Goal: Task Accomplishment & Management: Manage account settings

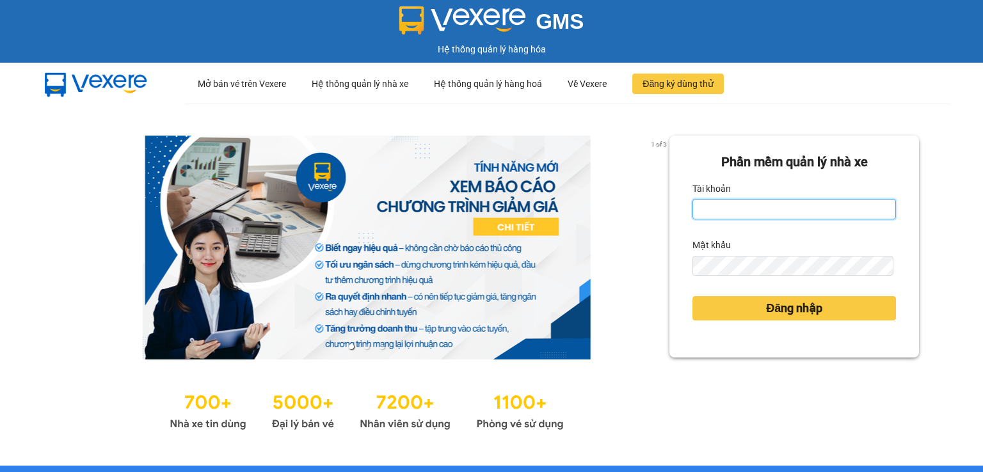
click at [757, 217] on input "Tài khoản" at bounding box center [793, 209] width 203 height 20
type input "thanhttl.thoidai"
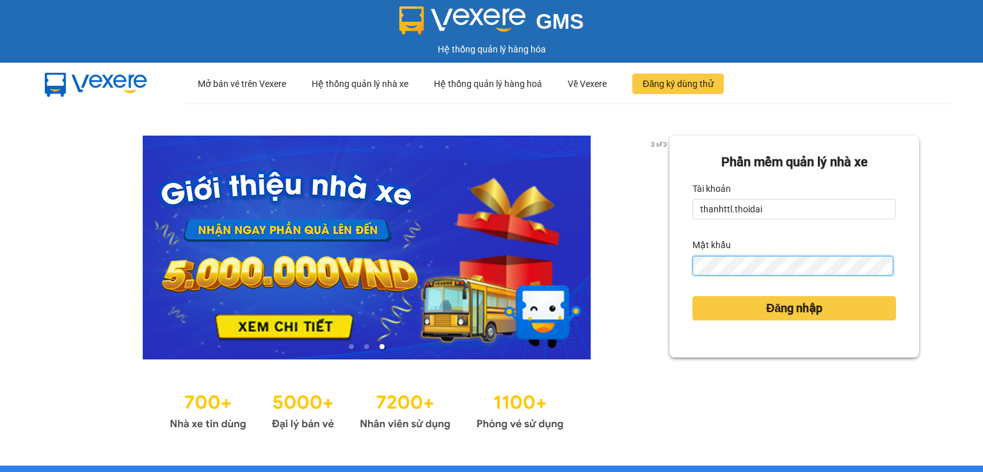
click at [692, 296] on button "Đăng nhập" at bounding box center [793, 308] width 203 height 24
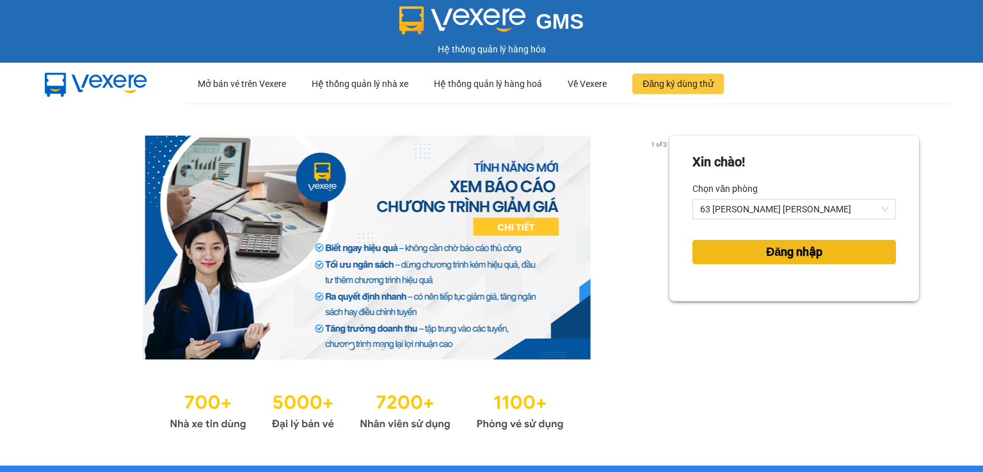
click at [722, 257] on button "Đăng nhập" at bounding box center [793, 252] width 203 height 24
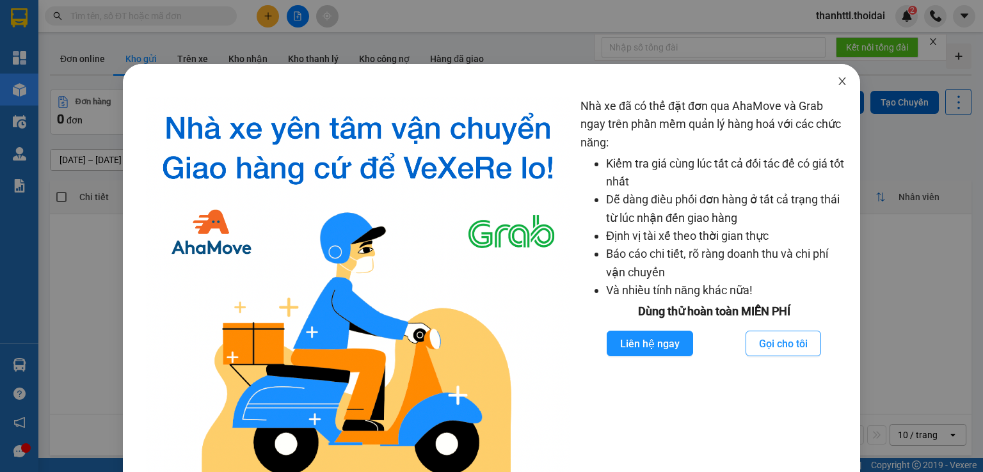
click at [839, 77] on span "Close" at bounding box center [842, 82] width 36 height 36
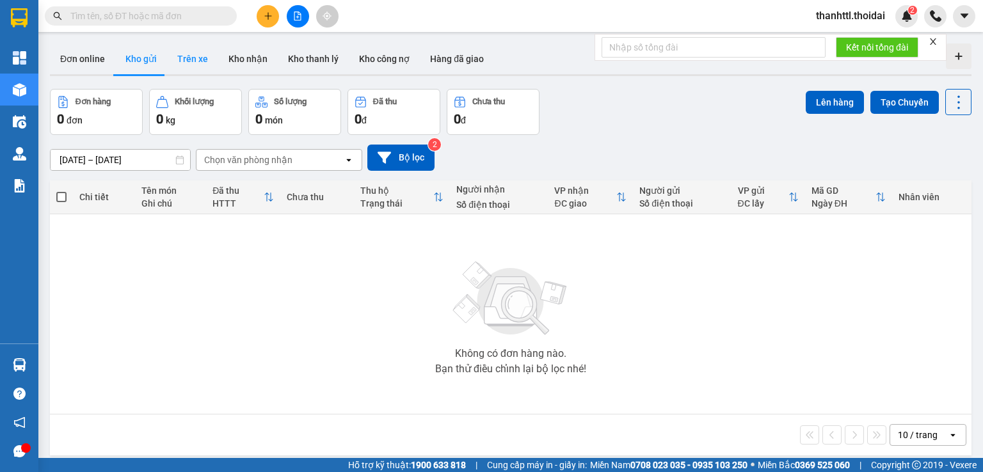
click at [188, 55] on button "Trên xe" at bounding box center [192, 59] width 51 height 31
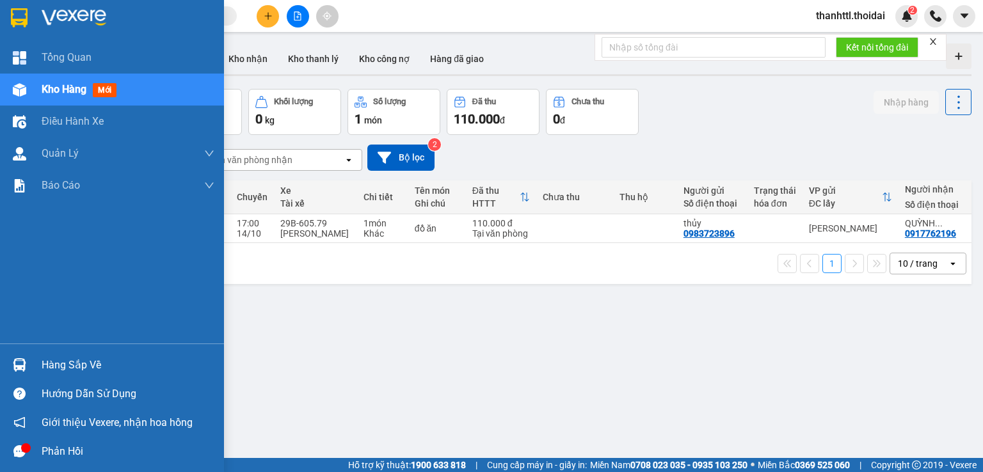
click at [67, 363] on div "Hàng sắp về" at bounding box center [128, 365] width 173 height 19
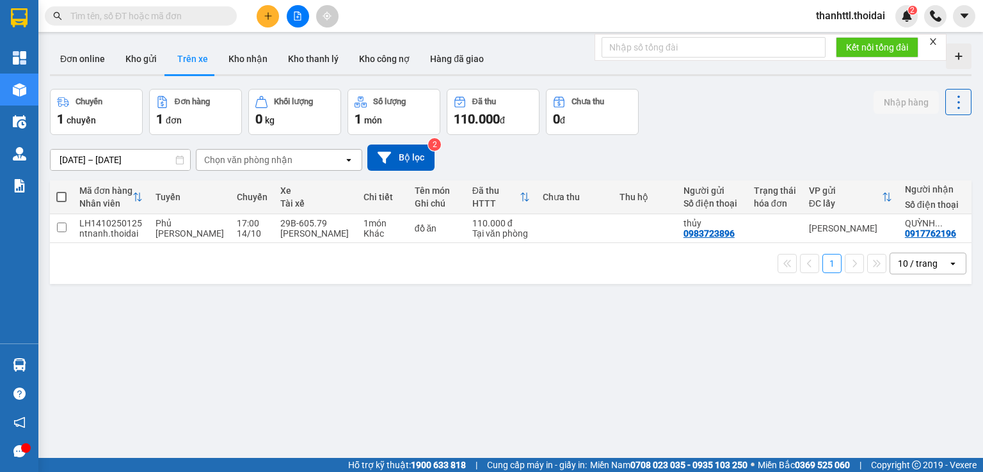
click at [727, 346] on section "Kết quả tìm kiếm ( 0 ) Bộ lọc No Data thanhttl.thoidai 2 Tổng Quan Kho hàng mới…" at bounding box center [491, 236] width 983 height 472
drag, startPoint x: 672, startPoint y: 242, endPoint x: 865, endPoint y: 236, distance: 193.3
click at [865, 236] on tr "LH1410250125 ntnanh.thoidai Phủ Lý - Ga 17:00 14/10 29B-605.79 LT Trương Văn Tú…" at bounding box center [580, 228] width 1061 height 29
checkbox input "true"
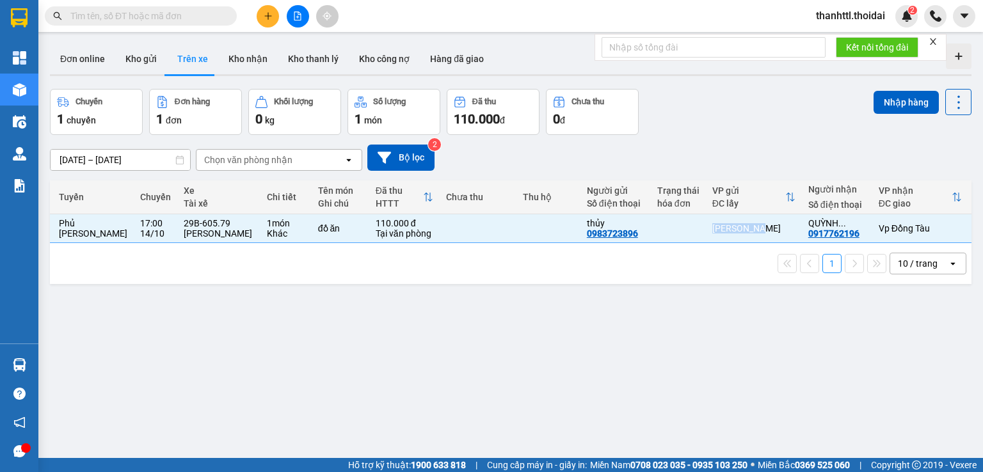
scroll to position [0, 102]
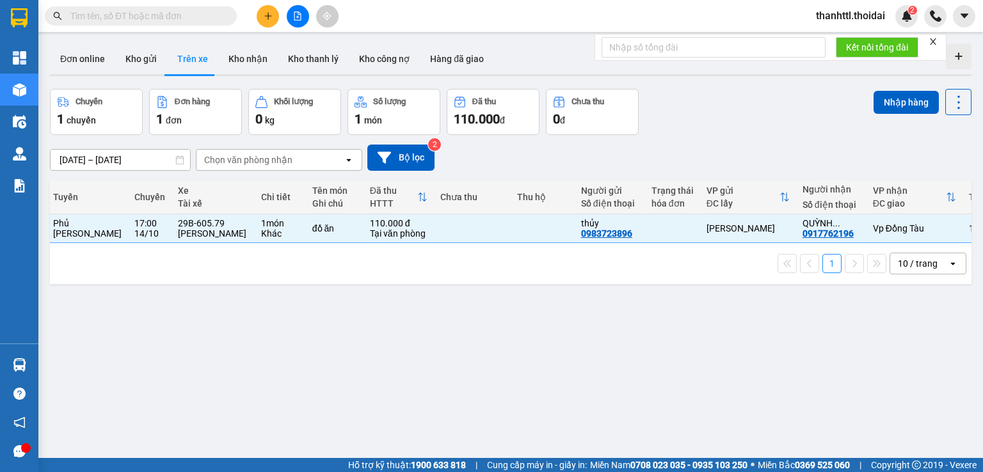
click at [773, 150] on div "13/10/2025 – 15/10/2025 Press the down arrow key to interact with the calendar …" at bounding box center [510, 158] width 921 height 26
click at [477, 418] on div "ver 1.8.147 Đơn online Kho gửi Trên xe Kho nhận Kho thanh lý Kho công nợ Hàng đ…" at bounding box center [510, 274] width 931 height 472
click at [138, 54] on button "Kho gửi" at bounding box center [141, 59] width 52 height 31
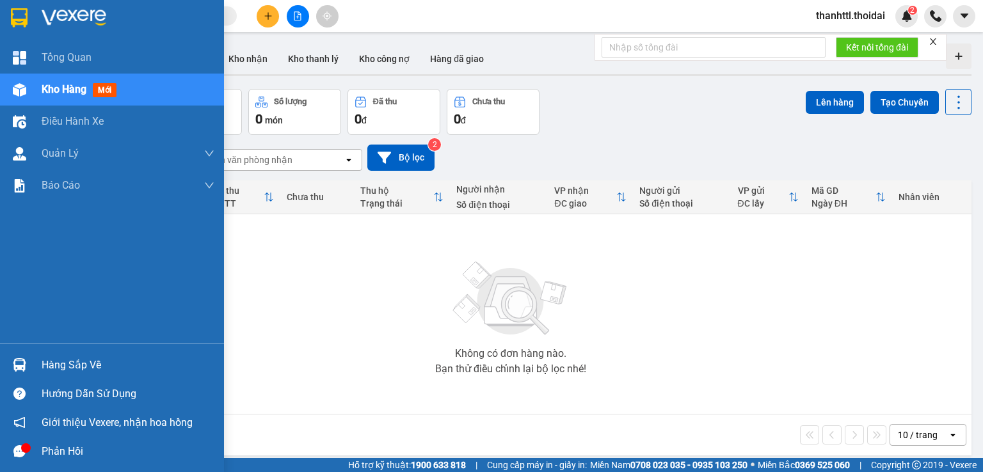
click at [47, 367] on div "Hàng sắp về" at bounding box center [128, 365] width 173 height 19
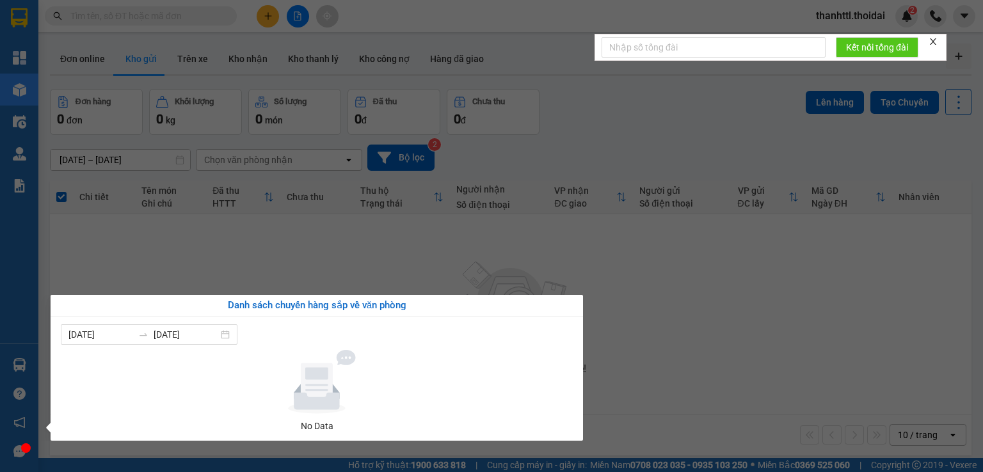
click at [406, 262] on section "Kết quả tìm kiếm ( 0 ) Bộ lọc No Data thanhttl.thoidai 2 Tổng Quan Kho hàng mới…" at bounding box center [491, 236] width 983 height 472
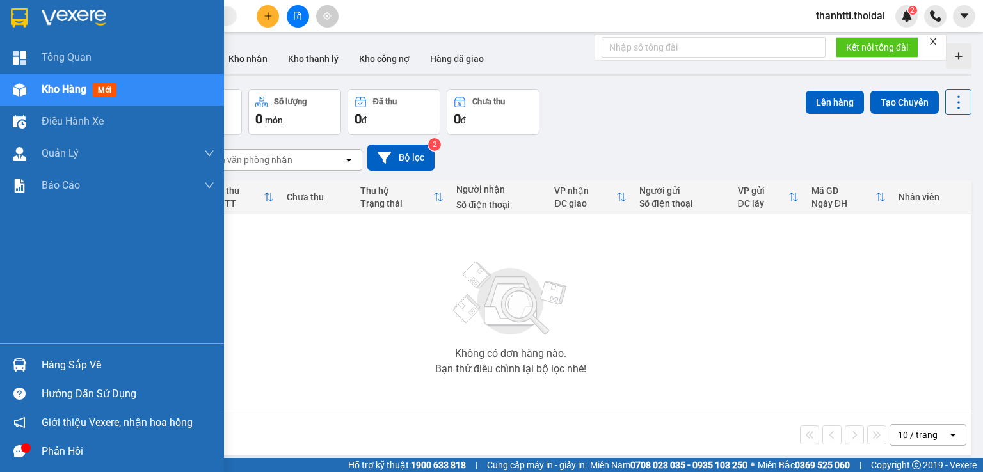
click at [59, 372] on div "Hàng sắp về" at bounding box center [128, 365] width 173 height 19
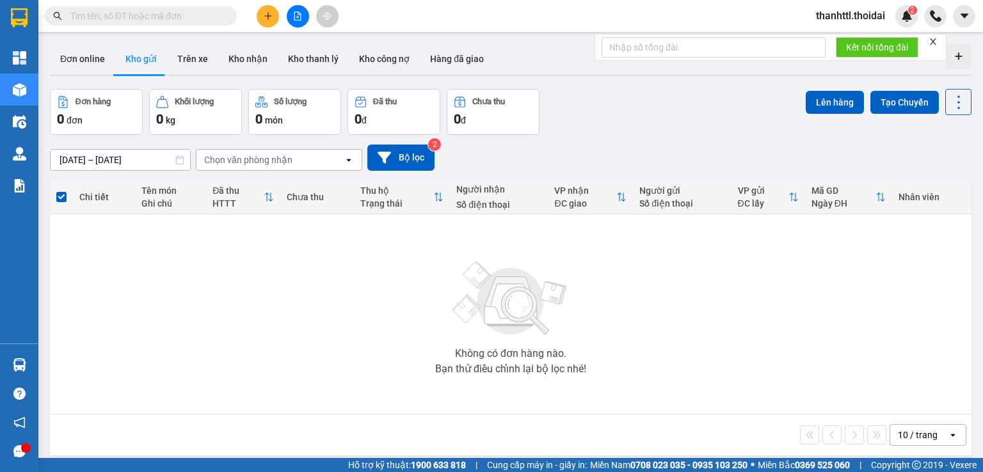
click at [330, 262] on section "Kết quả tìm kiếm ( 0 ) Bộ lọc No Data thanhttl.thoidai 2 Tổng Quan Kho hàng mới…" at bounding box center [491, 236] width 983 height 472
click at [250, 56] on button "Kho nhận" at bounding box center [247, 59] width 59 height 31
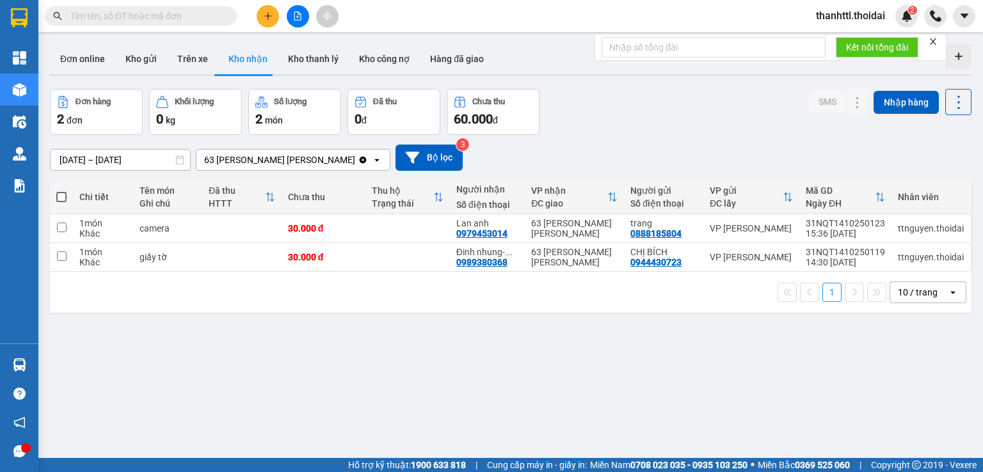
click at [100, 157] on input "[DATE] – [DATE]" at bounding box center [120, 160] width 139 height 20
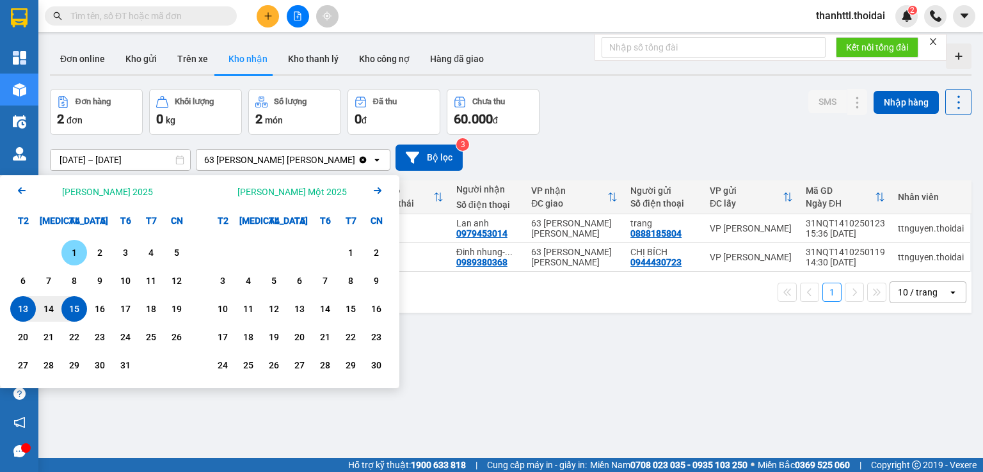
click at [71, 251] on div "1" at bounding box center [74, 252] width 18 height 15
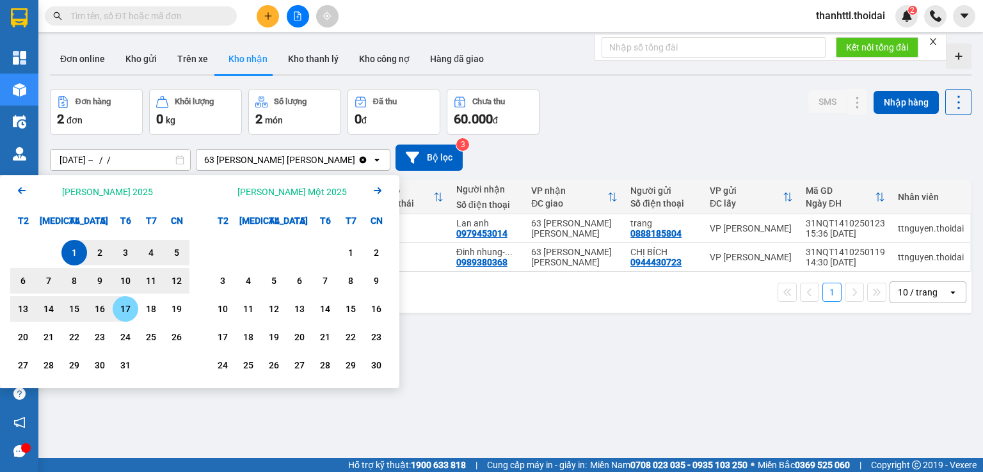
click at [128, 308] on div "17" at bounding box center [125, 308] width 18 height 15
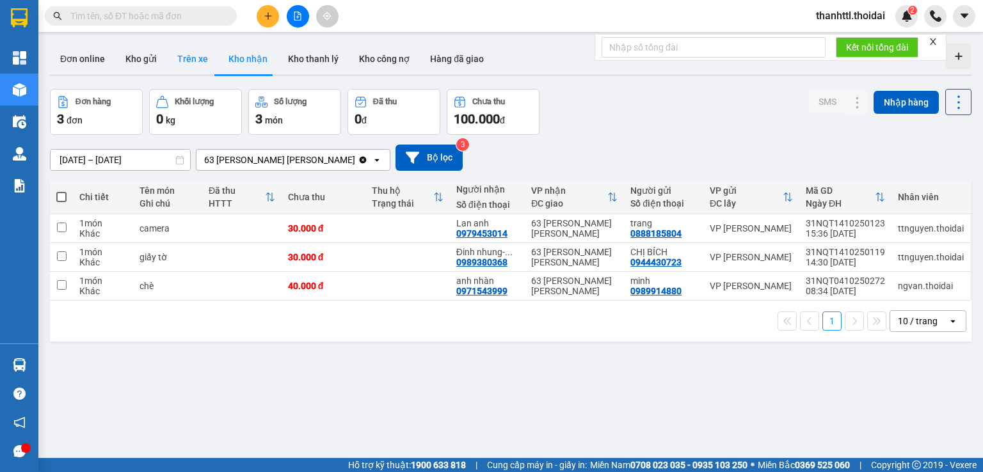
click at [202, 59] on button "Trên xe" at bounding box center [192, 59] width 51 height 31
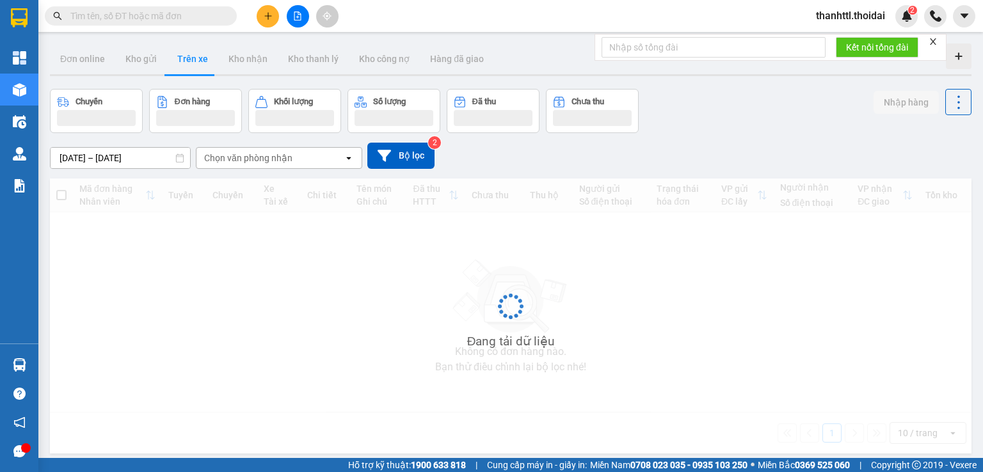
type input "[DATE] – [DATE]"
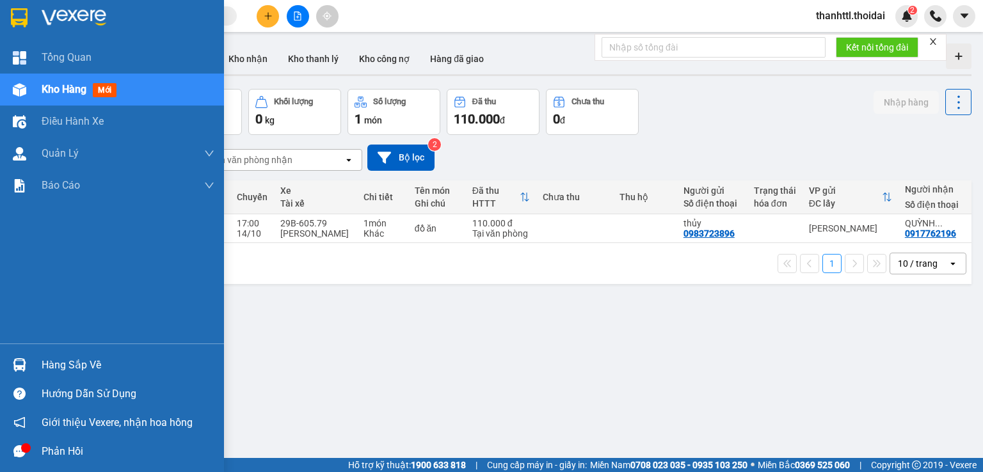
click at [69, 369] on div "Hàng sắp về" at bounding box center [128, 365] width 173 height 19
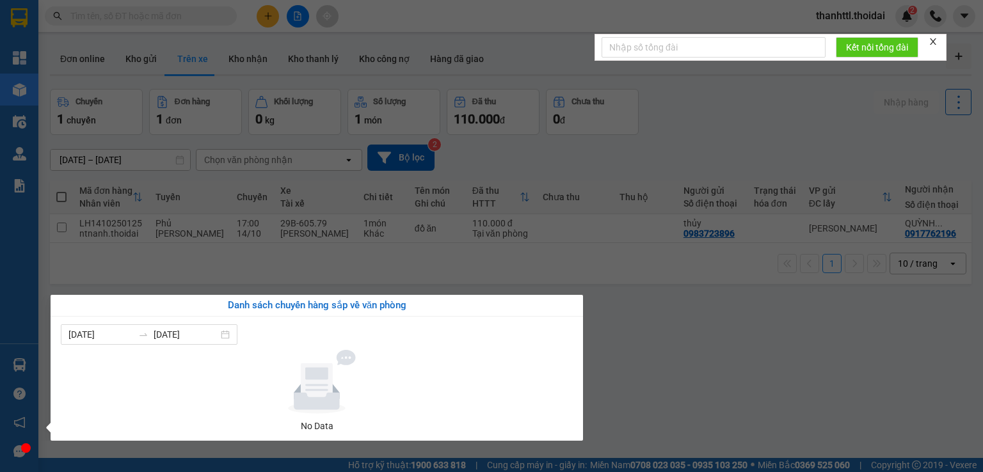
click at [578, 328] on div "09/10/2025 15/10/2025 No Data" at bounding box center [317, 379] width 532 height 124
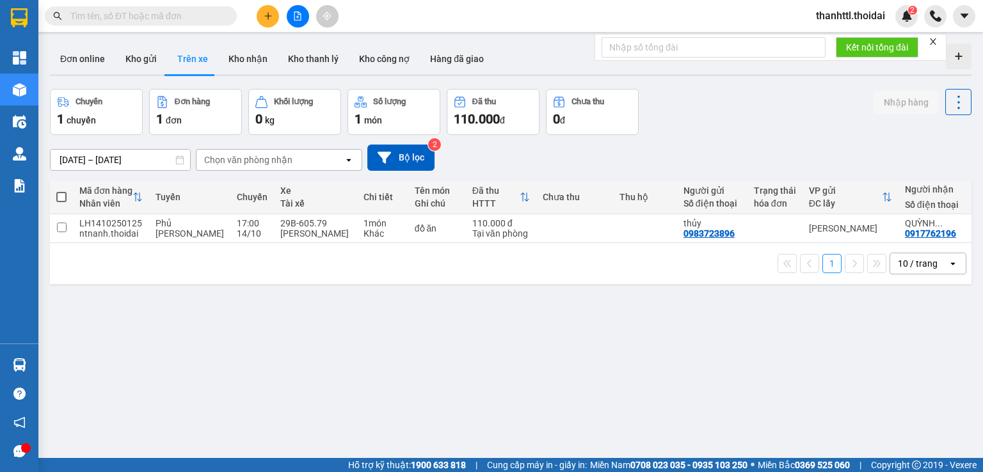
click at [254, 62] on section "Kết quả tìm kiếm ( 0 ) Bộ lọc No Data thanhttl.thoidai 2 Tổng Quan Kho hàng mới…" at bounding box center [491, 236] width 983 height 472
click at [328, 56] on button "Kho thanh lý" at bounding box center [313, 59] width 71 height 31
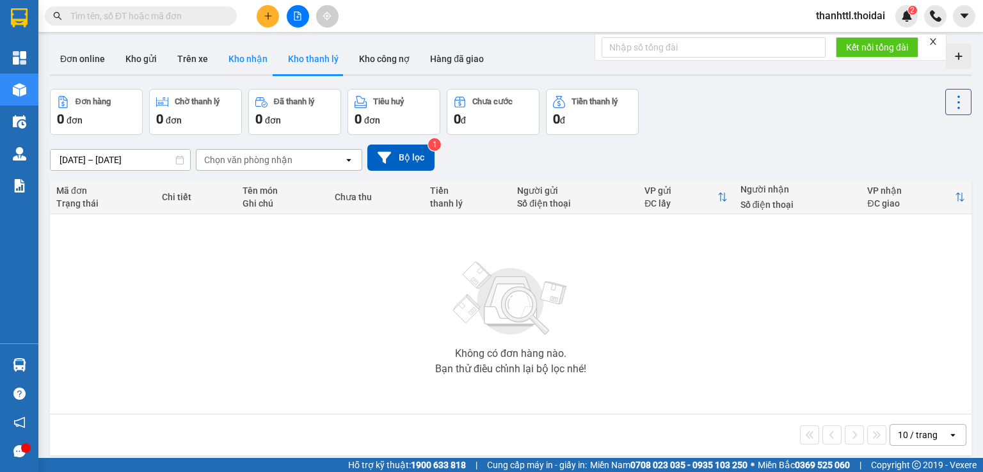
click at [258, 63] on button "Kho nhận" at bounding box center [247, 59] width 59 height 31
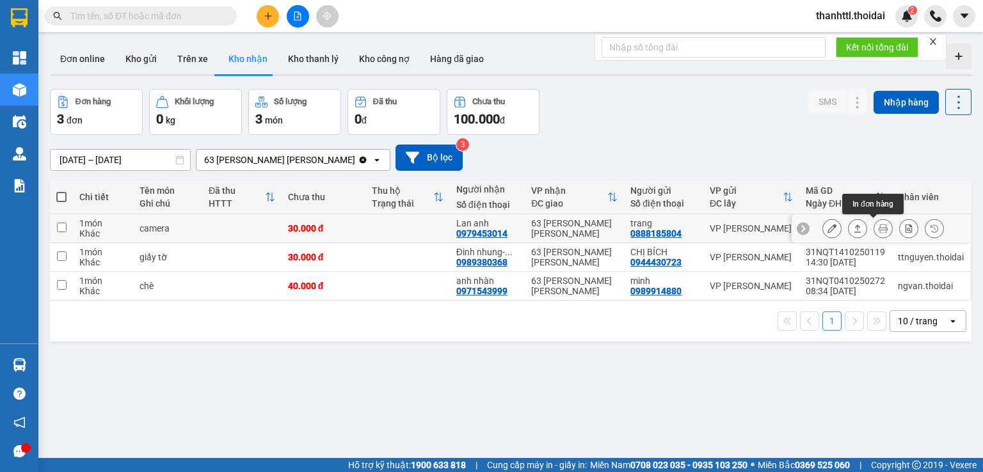
click at [878, 228] on icon at bounding box center [882, 228] width 9 height 9
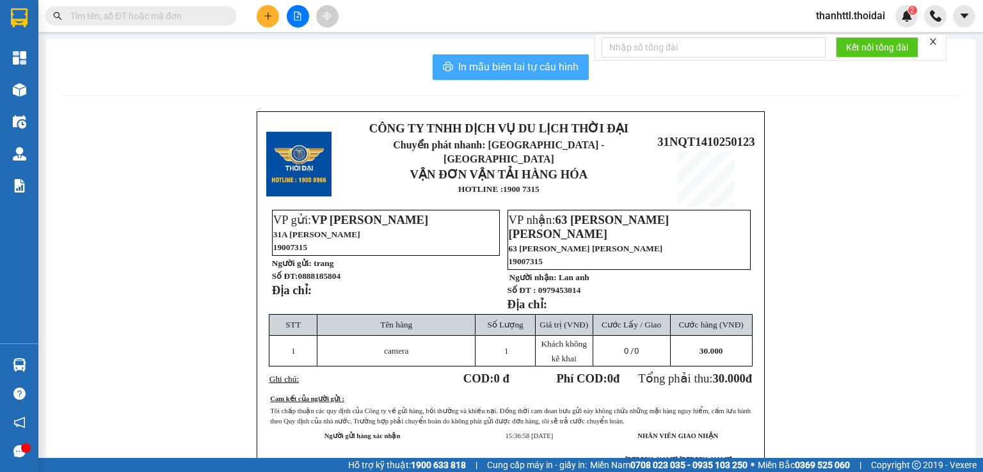
click at [511, 70] on span "In mẫu biên lai tự cấu hình" at bounding box center [518, 67] width 120 height 16
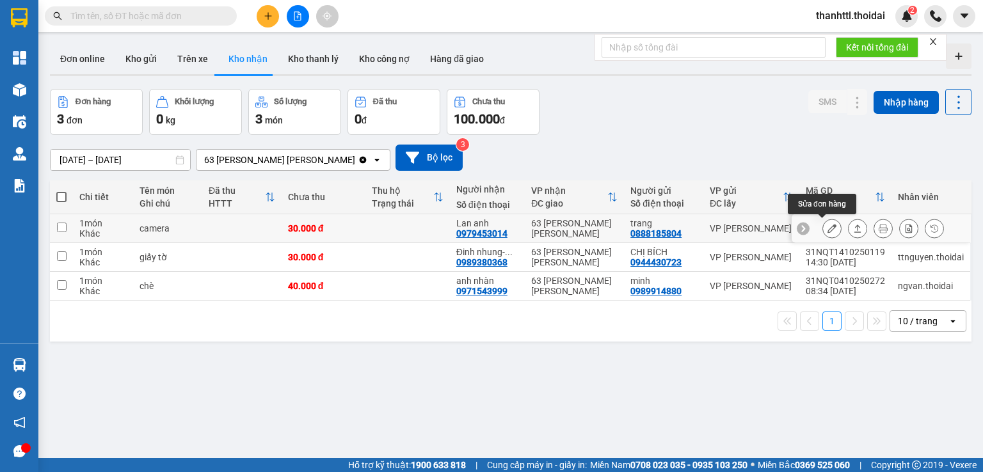
click at [827, 228] on icon at bounding box center [831, 228] width 9 height 9
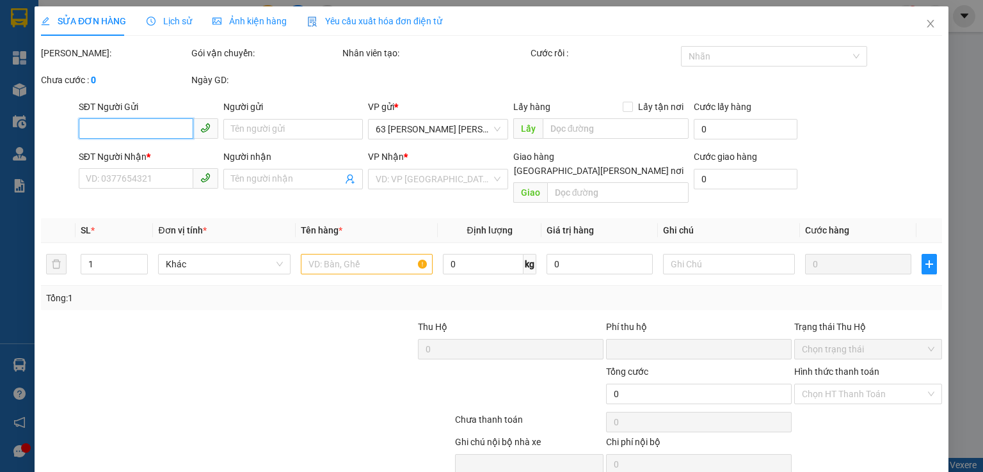
type input "0888185804"
type input "trang"
type input "0979453014"
type input "Lan anh"
type input "0"
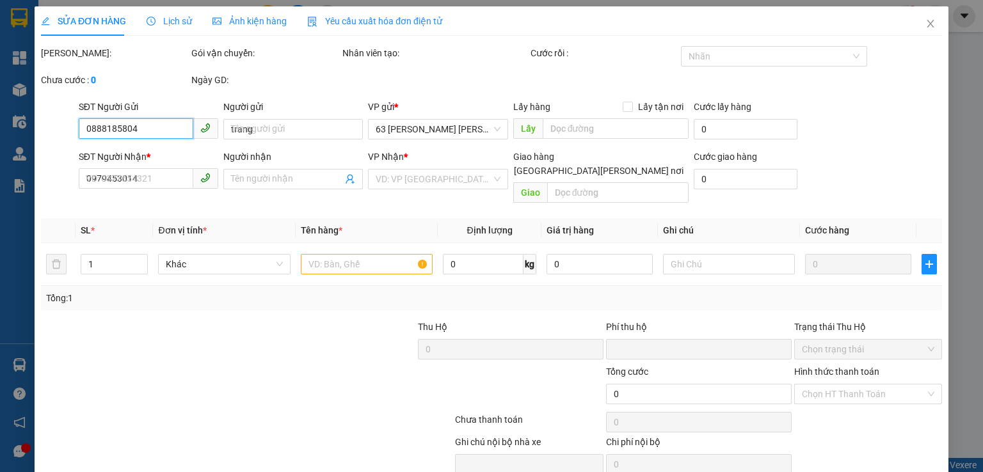
type input "30.000"
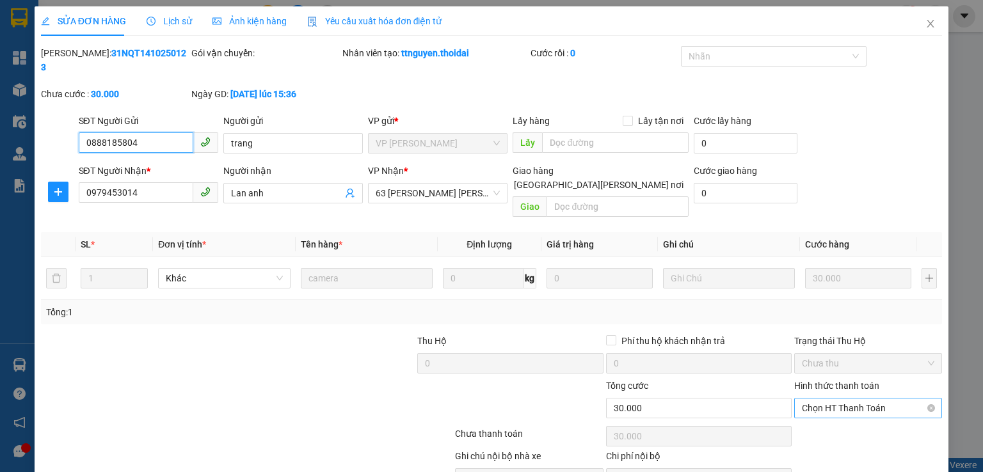
click at [804, 399] on span "Chọn HT Thanh Toán" at bounding box center [868, 408] width 132 height 19
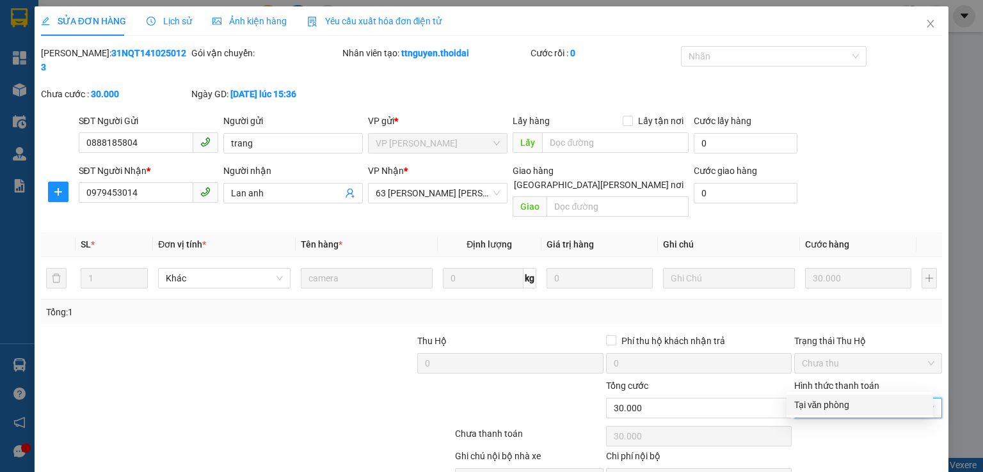
click at [808, 408] on div "Tại văn phòng" at bounding box center [859, 405] width 131 height 14
type input "0"
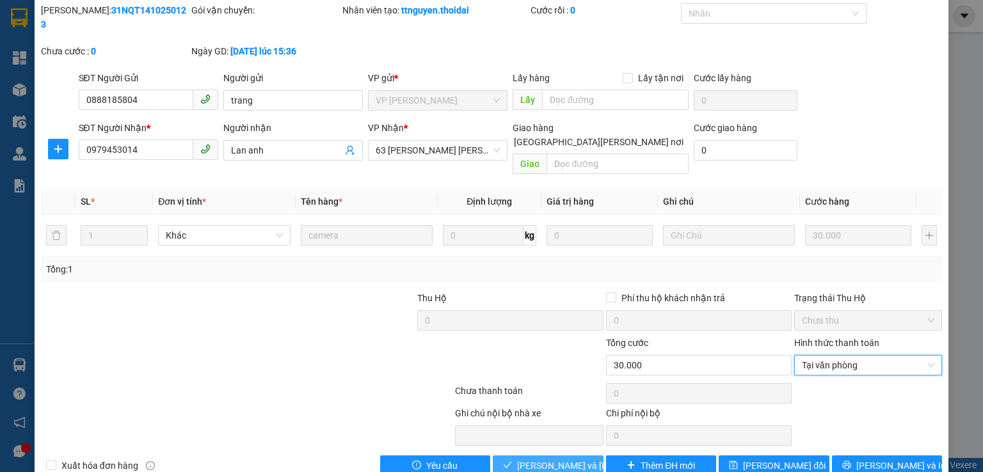
click at [569, 459] on span "Lưu và Giao hàng" at bounding box center [603, 466] width 173 height 14
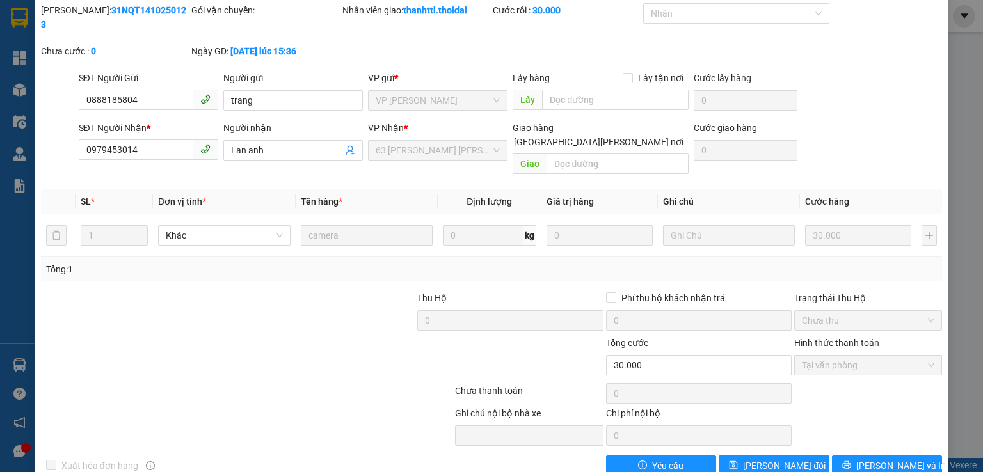
scroll to position [0, 0]
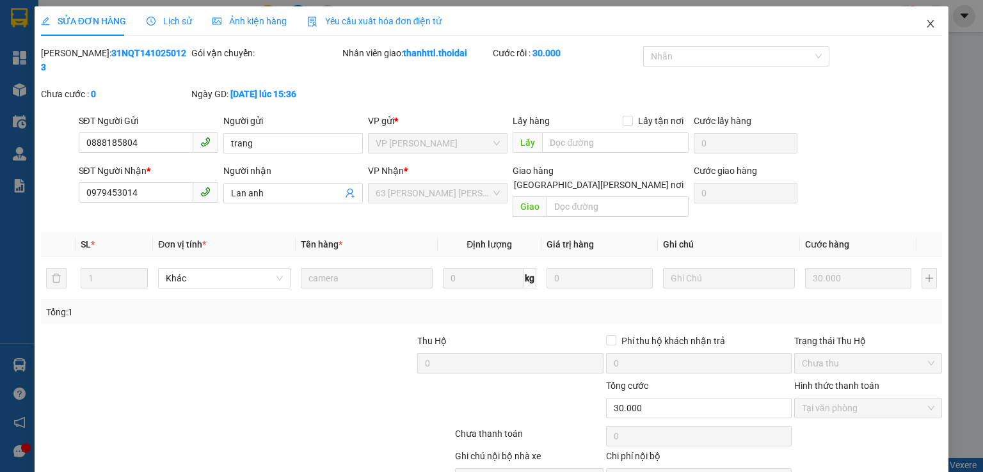
click at [925, 21] on icon "close" at bounding box center [930, 24] width 10 height 10
